Goal: Transaction & Acquisition: Book appointment/travel/reservation

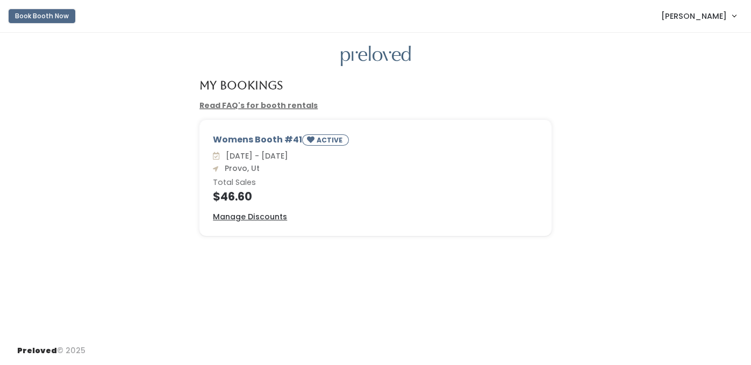
click at [45, 19] on button "Book Booth Now" at bounding box center [42, 16] width 67 height 14
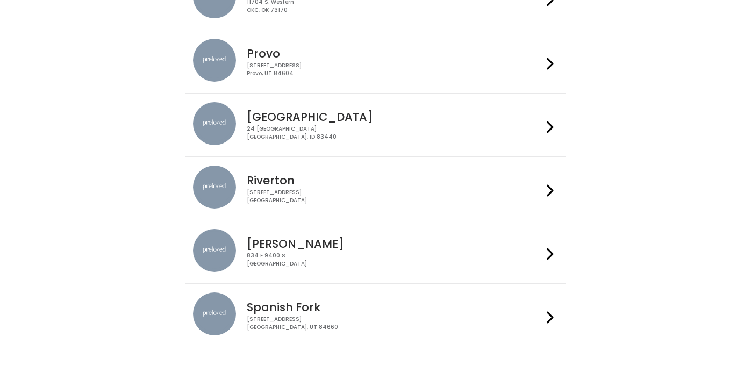
scroll to position [396, 0]
click at [302, 61] on div "230 W Cougar Blvd Provo, UT 84604" at bounding box center [395, 69] width 296 height 16
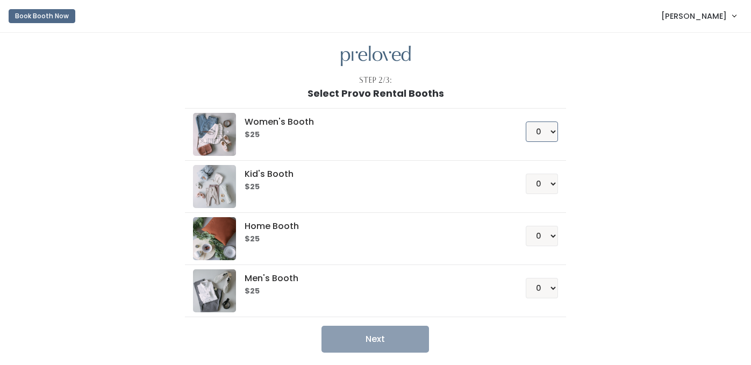
click at [542, 123] on select "0 1 2 3 4" at bounding box center [542, 131] width 32 height 20
select select "1"
click at [528, 121] on select "0 1 2 3 4" at bounding box center [542, 131] width 32 height 20
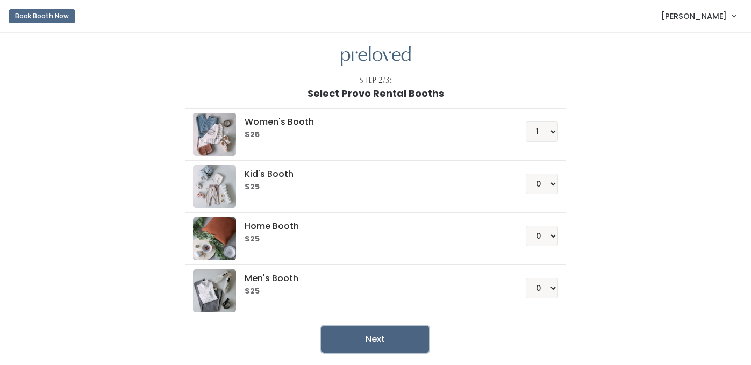
click at [375, 333] on button "Next" at bounding box center [374, 339] width 107 height 27
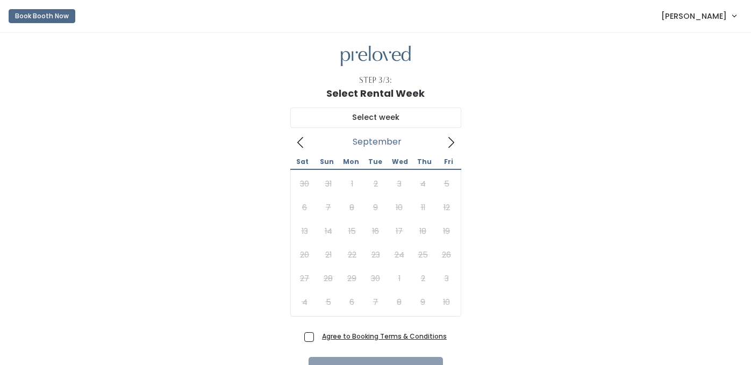
click at [448, 139] on icon at bounding box center [451, 142] width 6 height 11
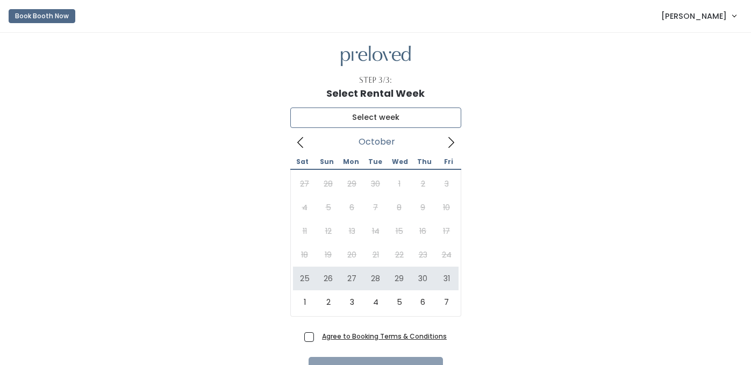
type input "[DATE] to [DATE]"
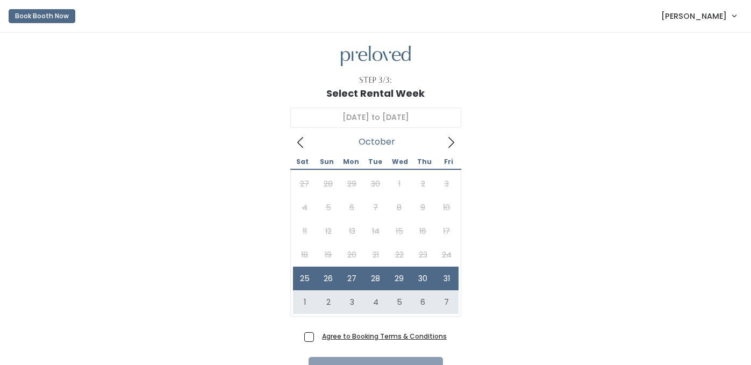
click at [318, 330] on span "Agree to Booking Terms & Conditions" at bounding box center [382, 335] width 129 height 11
click at [318, 330] on input "Agree to Booking Terms & Conditions" at bounding box center [321, 333] width 7 height 7
checkbox input "true"
click at [352, 357] on button "Checkout" at bounding box center [375, 370] width 134 height 27
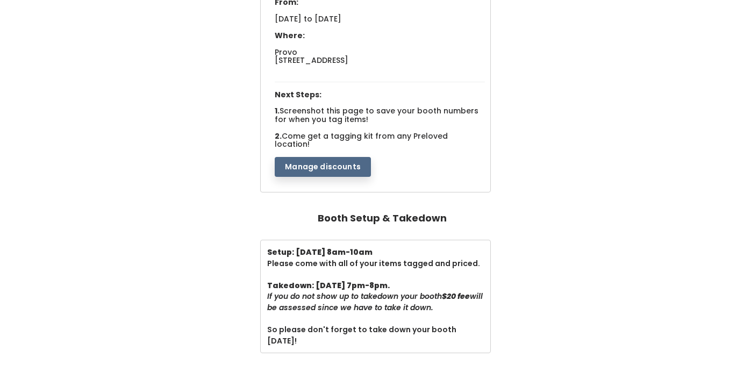
scroll to position [161, 0]
